Goal: Task Accomplishment & Management: Manage account settings

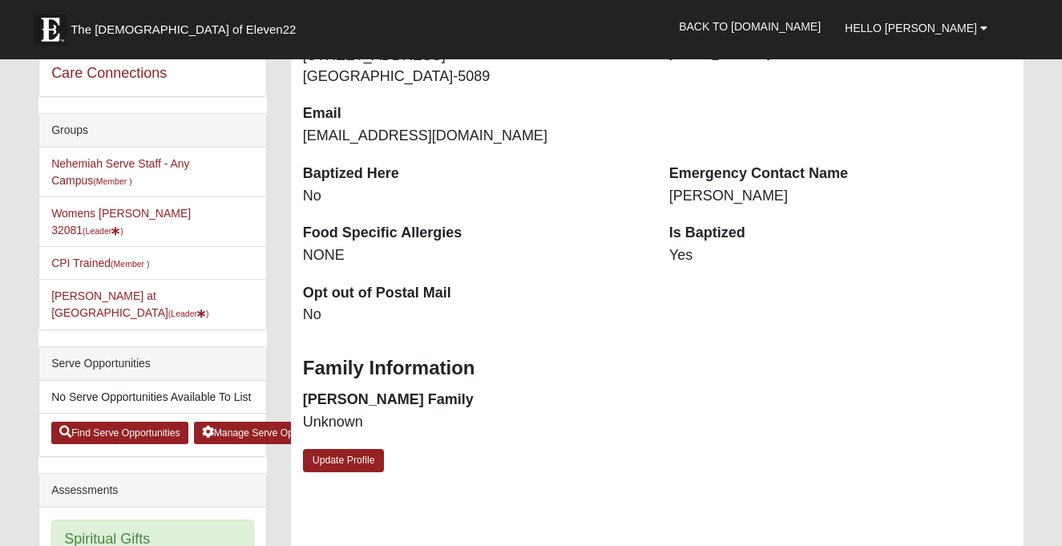
scroll to position [285, 0]
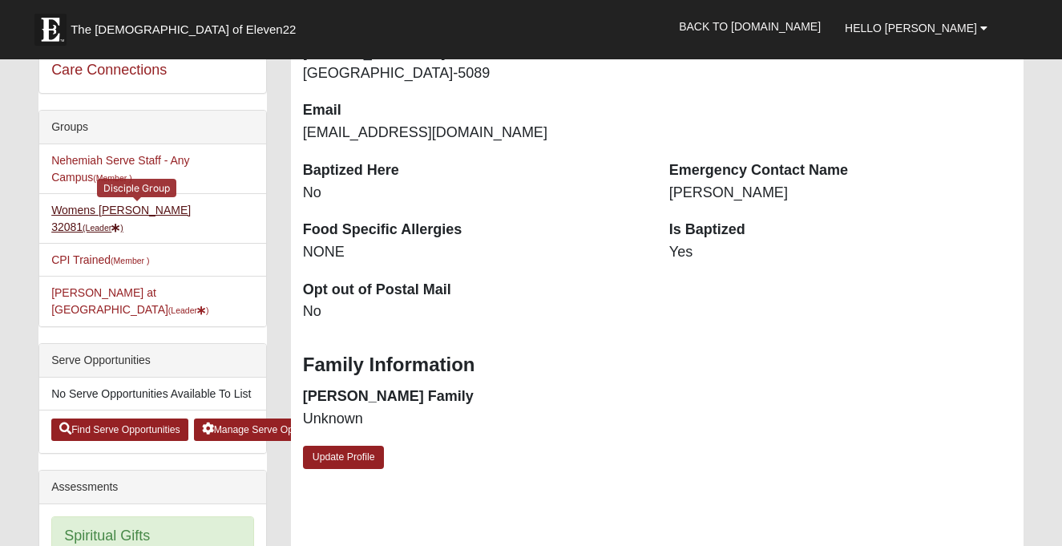
click at [176, 211] on link "Womens Damrow 32081 (Leader )" at bounding box center [120, 219] width 139 height 30
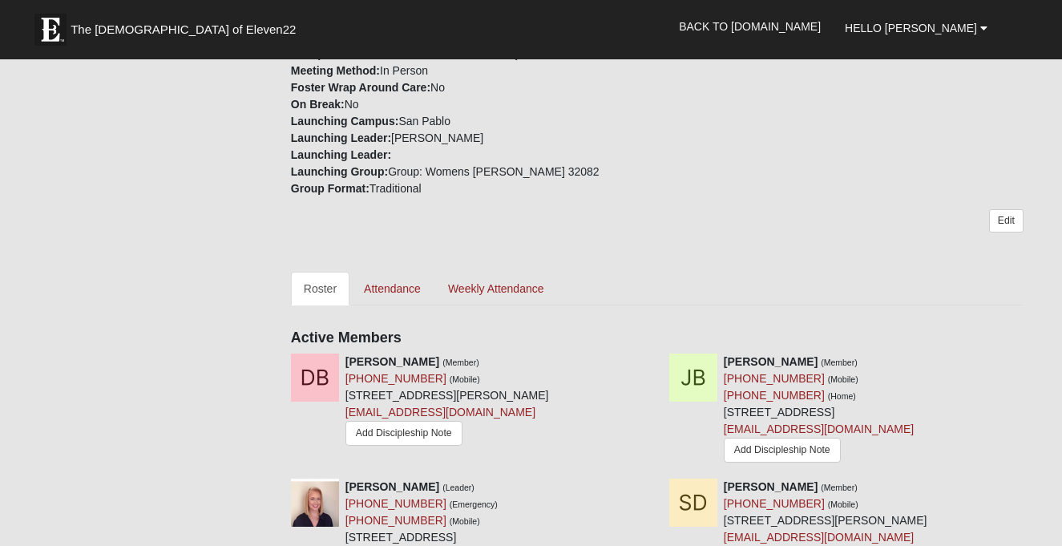
scroll to position [509, 0]
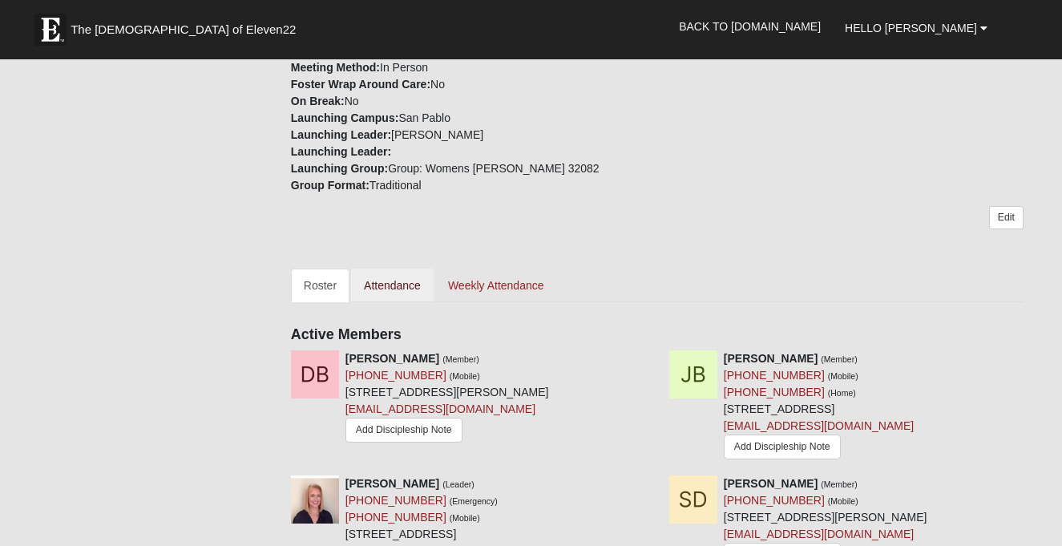
click at [412, 269] on link "Attendance" at bounding box center [392, 286] width 83 height 34
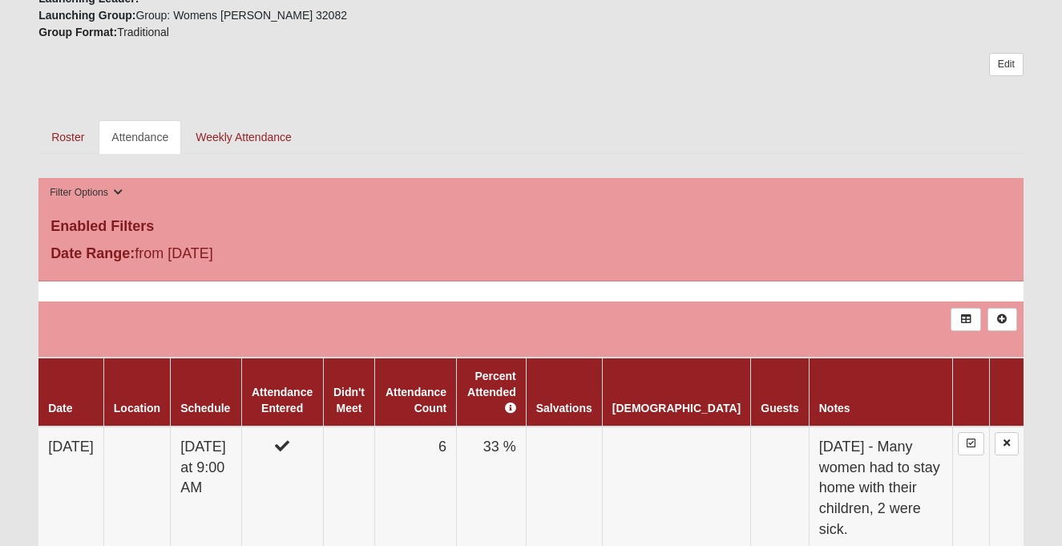
scroll to position [639, 0]
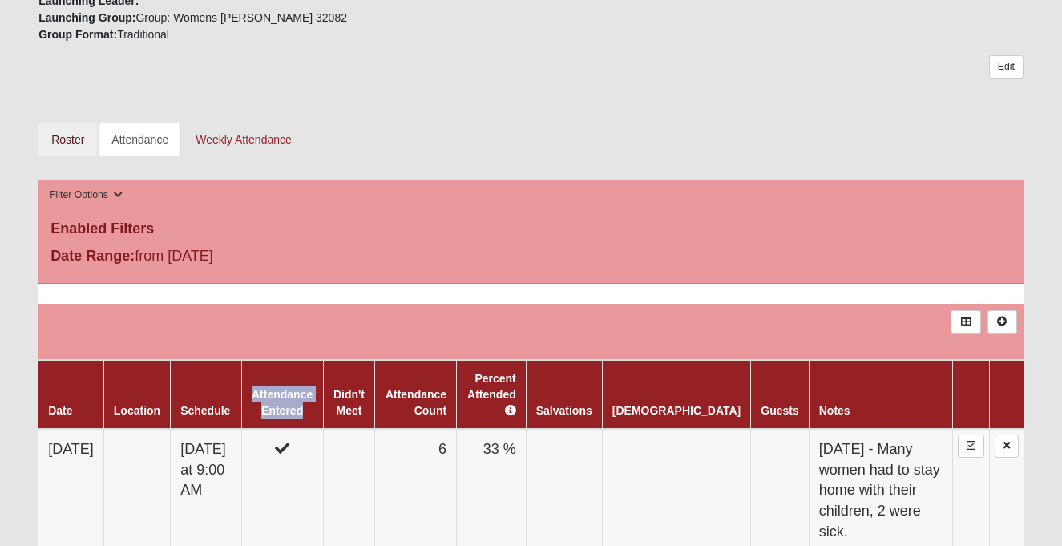
click at [71, 136] on link "Roster" at bounding box center [67, 140] width 59 height 34
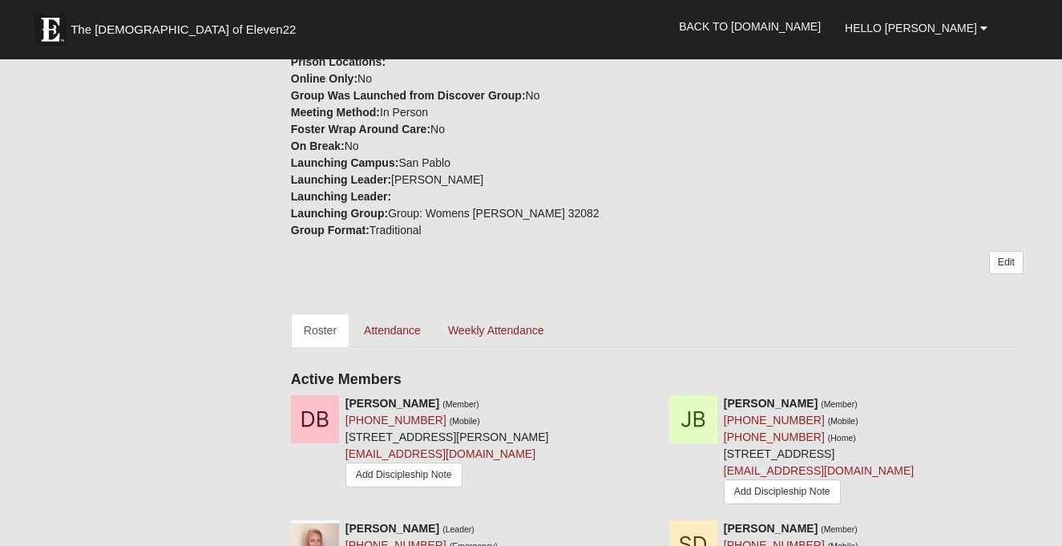
scroll to position [466, 0]
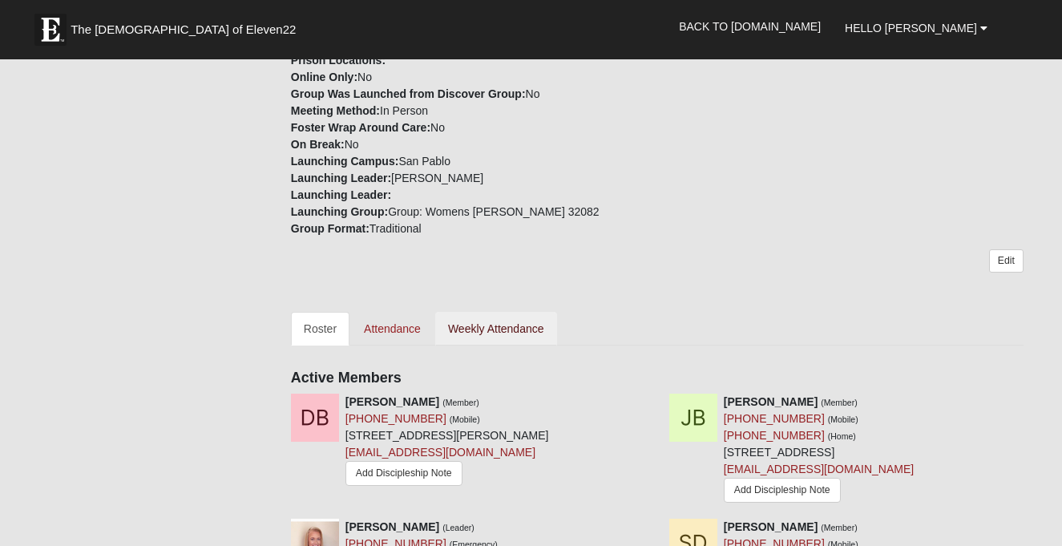
click at [493, 316] on link "Weekly Attendance" at bounding box center [496, 329] width 122 height 34
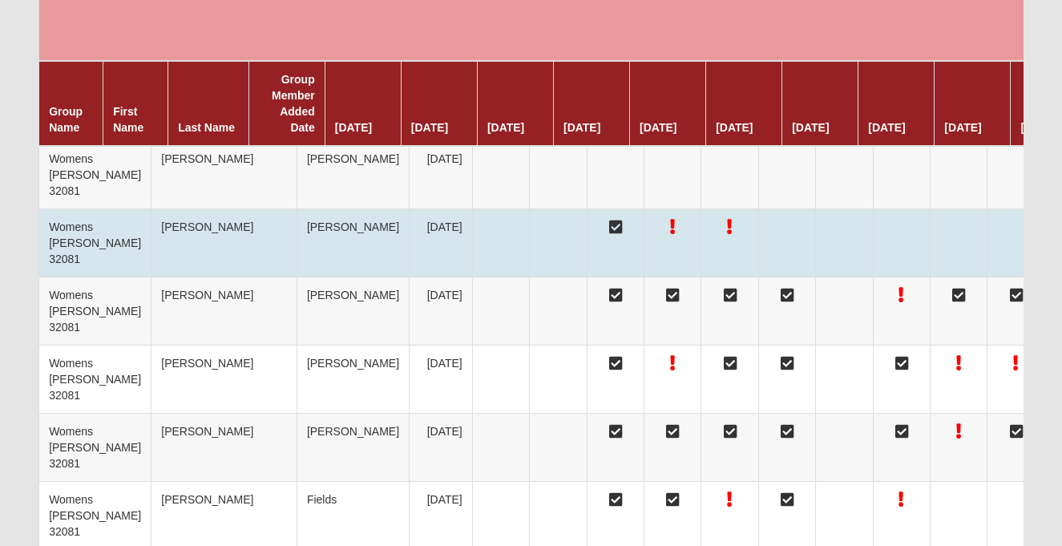
click at [879, 215] on td at bounding box center [901, 243] width 57 height 68
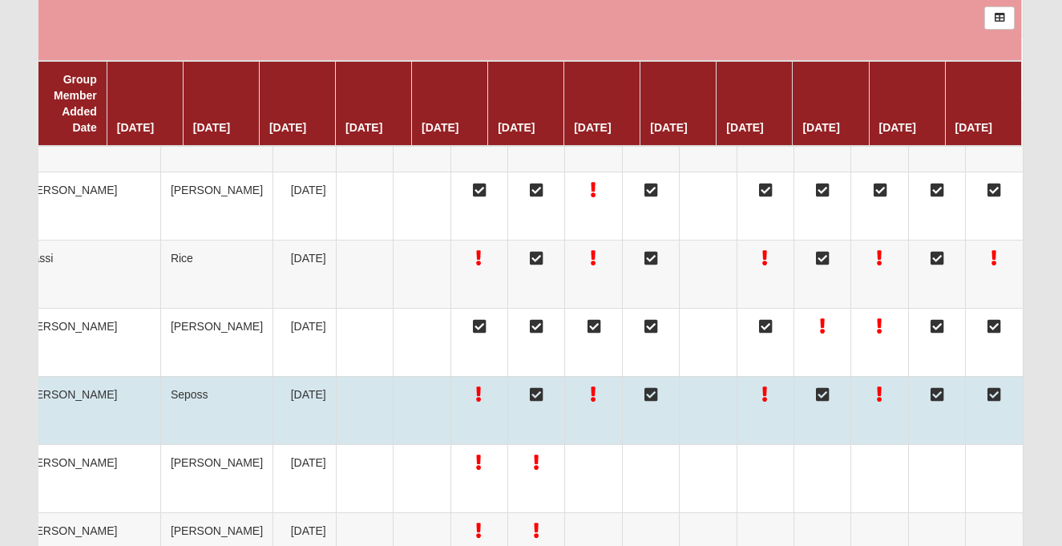
scroll to position [0, 216]
click at [925, 411] on td at bounding box center [936, 411] width 57 height 68
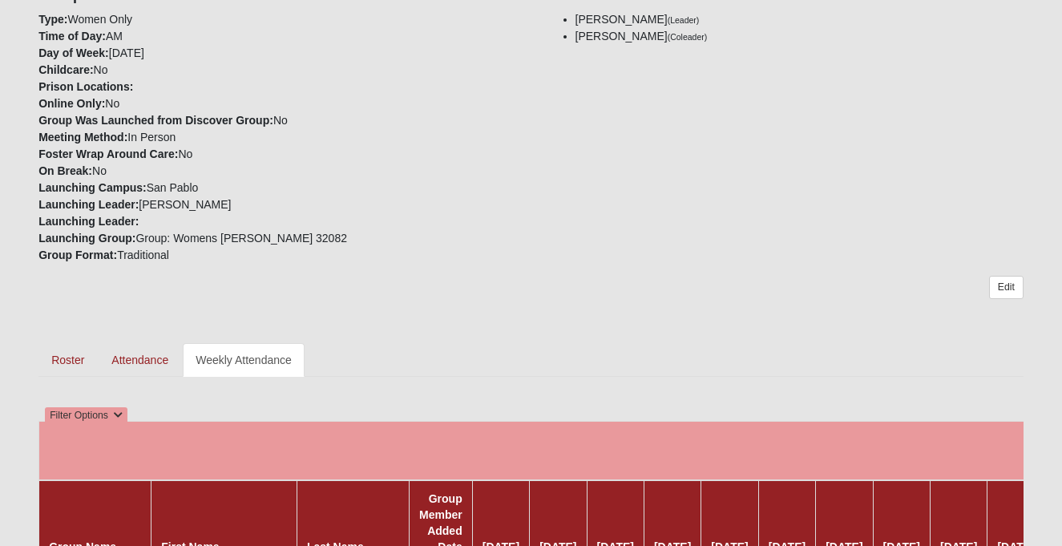
scroll to position [420, 0]
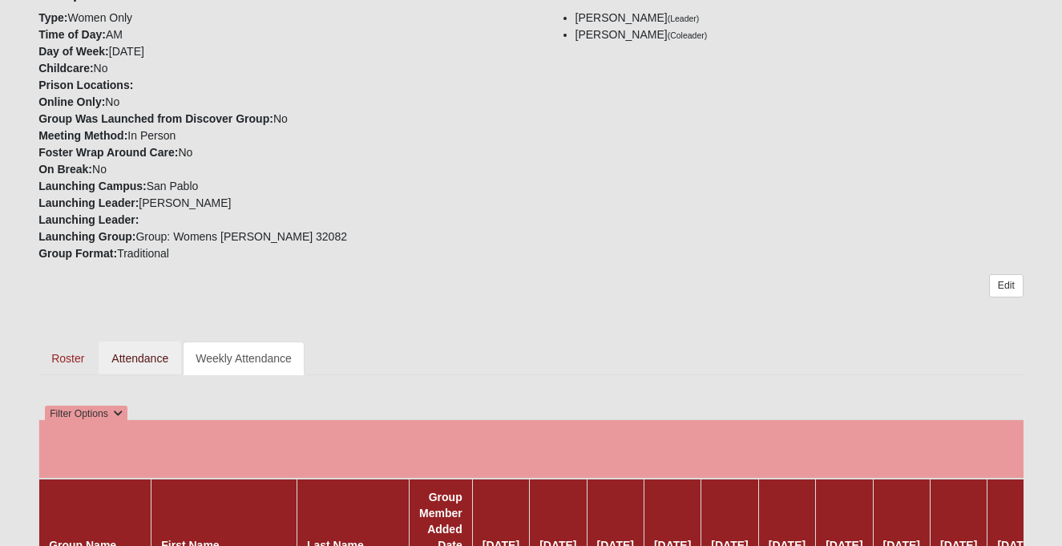
click at [148, 358] on link "Attendance" at bounding box center [140, 359] width 83 height 34
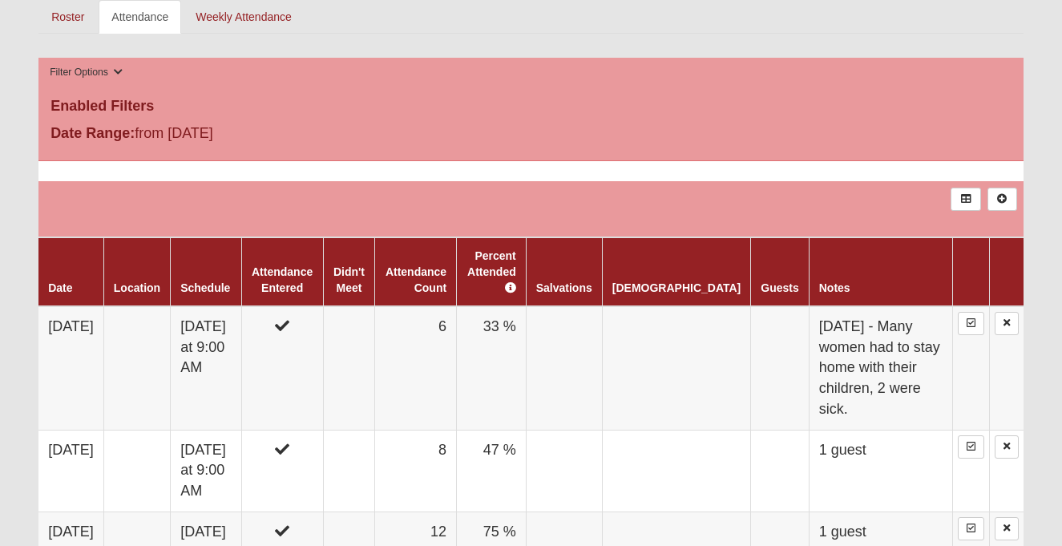
scroll to position [758, 0]
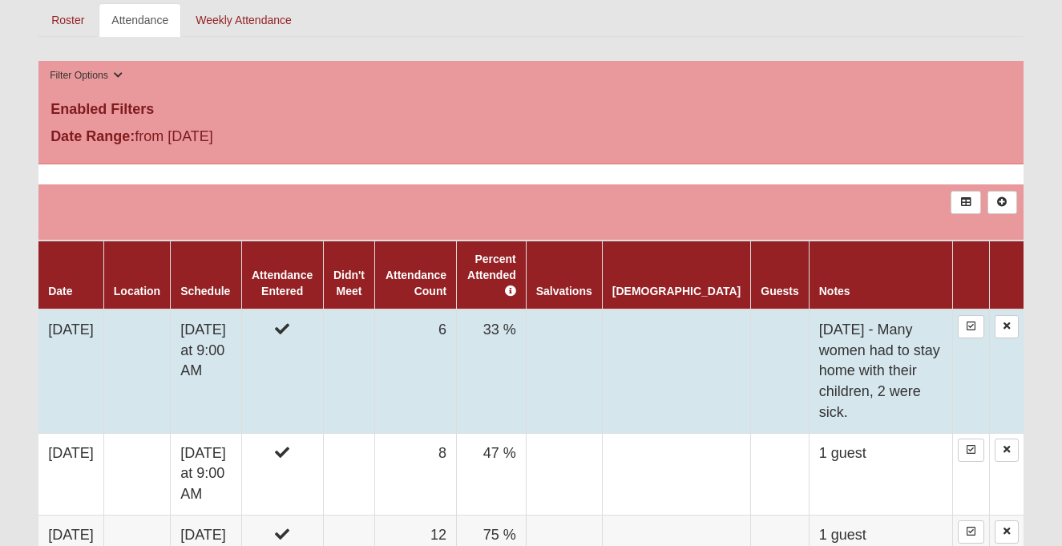
click at [519, 358] on td "33 %" at bounding box center [492, 370] width 70 height 123
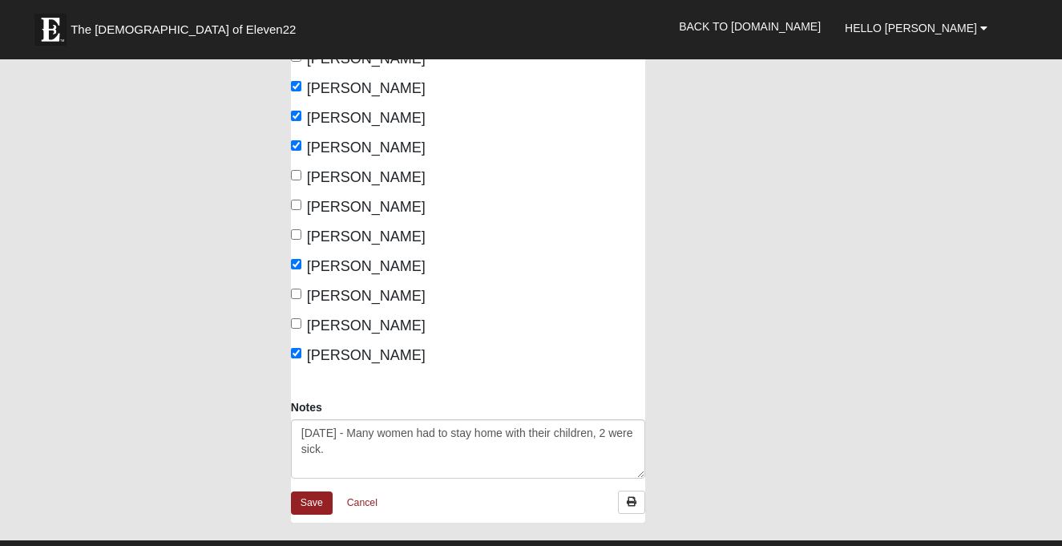
scroll to position [379, 0]
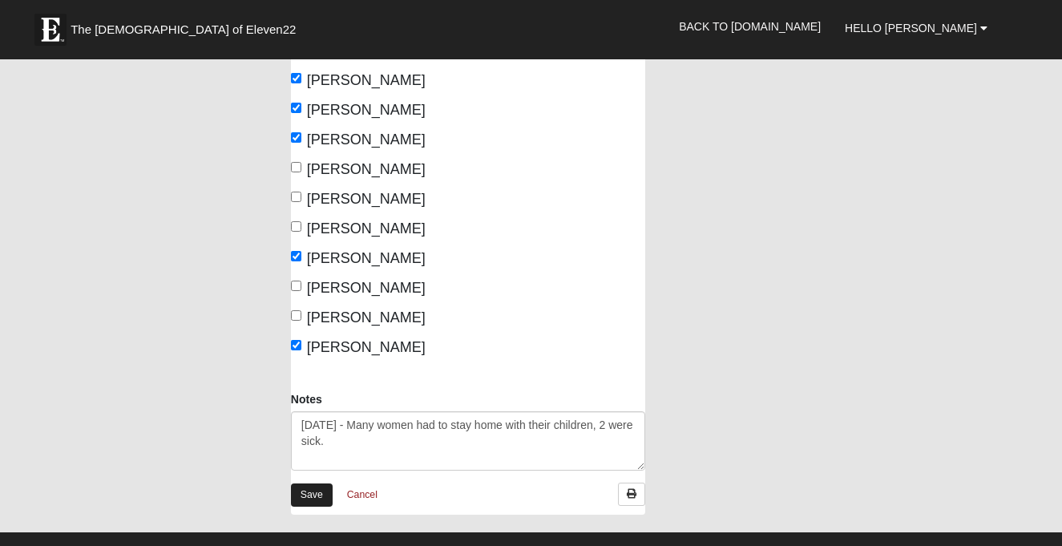
click at [321, 495] on link "Save" at bounding box center [312, 494] width 42 height 23
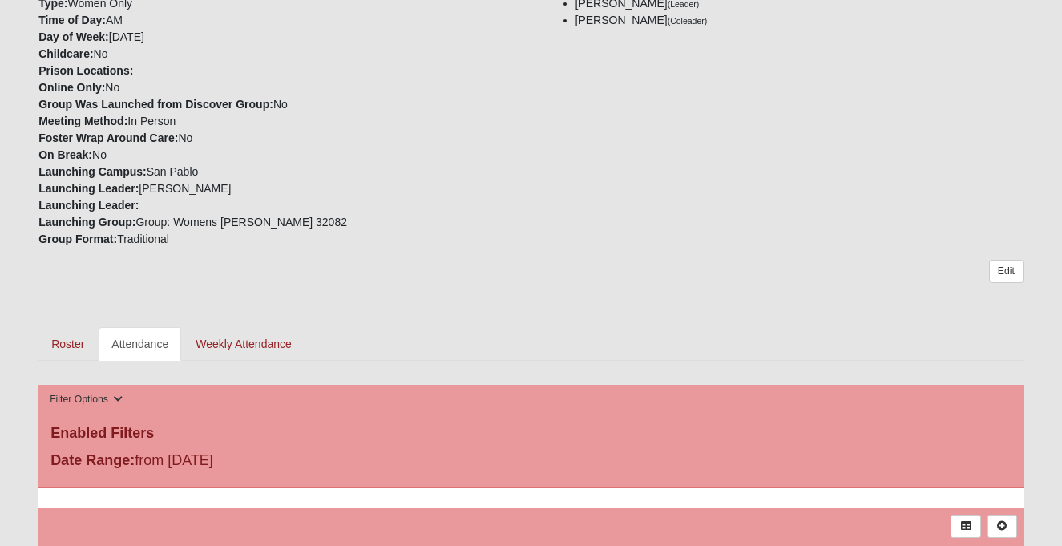
scroll to position [442, 0]
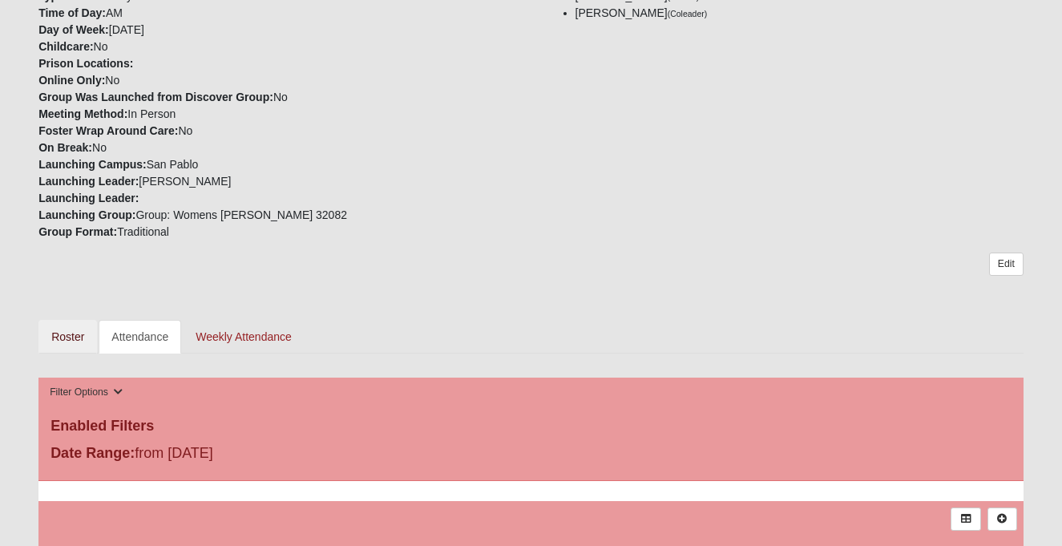
click at [67, 336] on link "Roster" at bounding box center [67, 337] width 59 height 34
